Goal: Check status: Check status

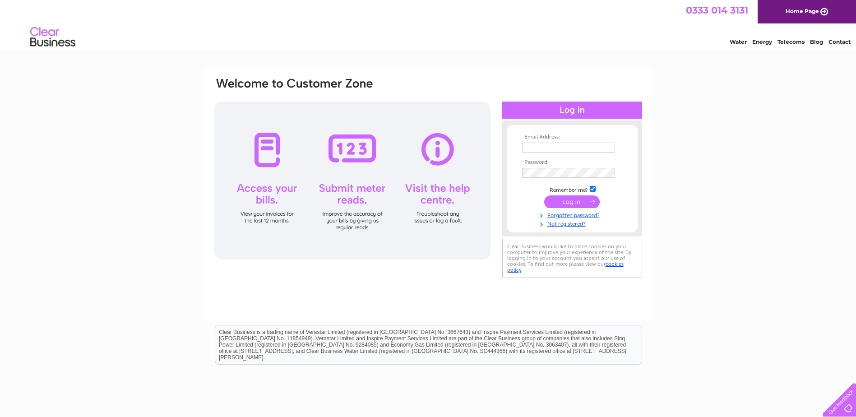
type input "[EMAIL_ADDRESS][DOMAIN_NAME]"
click at [570, 202] on input "submit" at bounding box center [572, 201] width 56 height 13
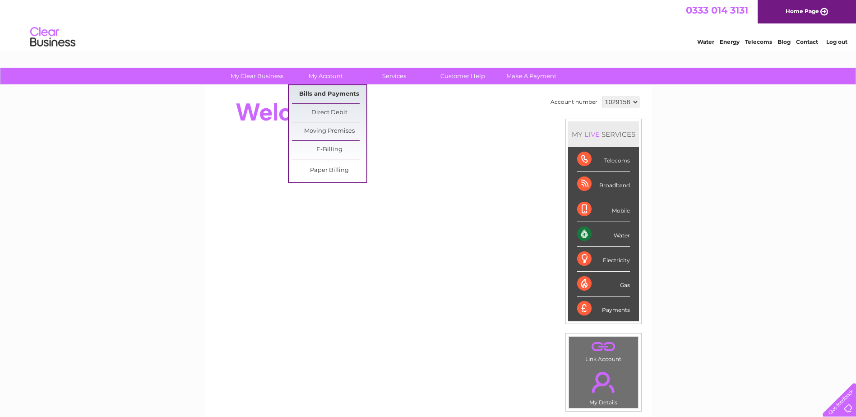
click at [323, 91] on link "Bills and Payments" at bounding box center [329, 94] width 74 height 18
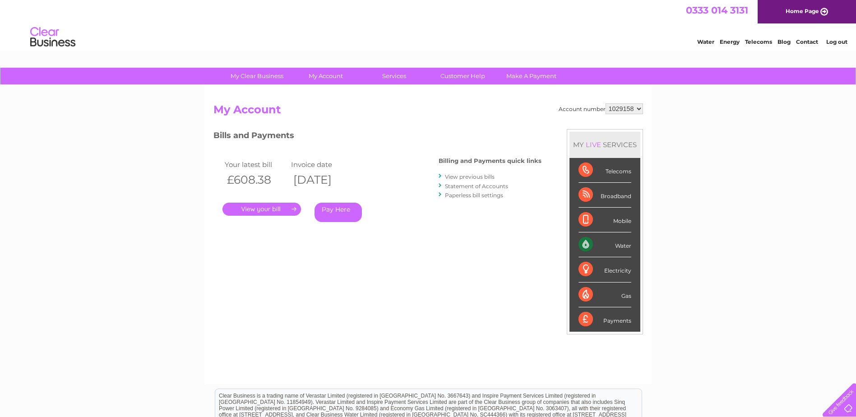
click at [639, 105] on select "1029158 2037476" at bounding box center [624, 108] width 37 height 11
select select "2037476"
click at [606, 103] on select "1029158 2037476" at bounding box center [624, 108] width 37 height 11
click at [267, 204] on link "." at bounding box center [261, 209] width 79 height 13
